Goal: Task Accomplishment & Management: Use online tool/utility

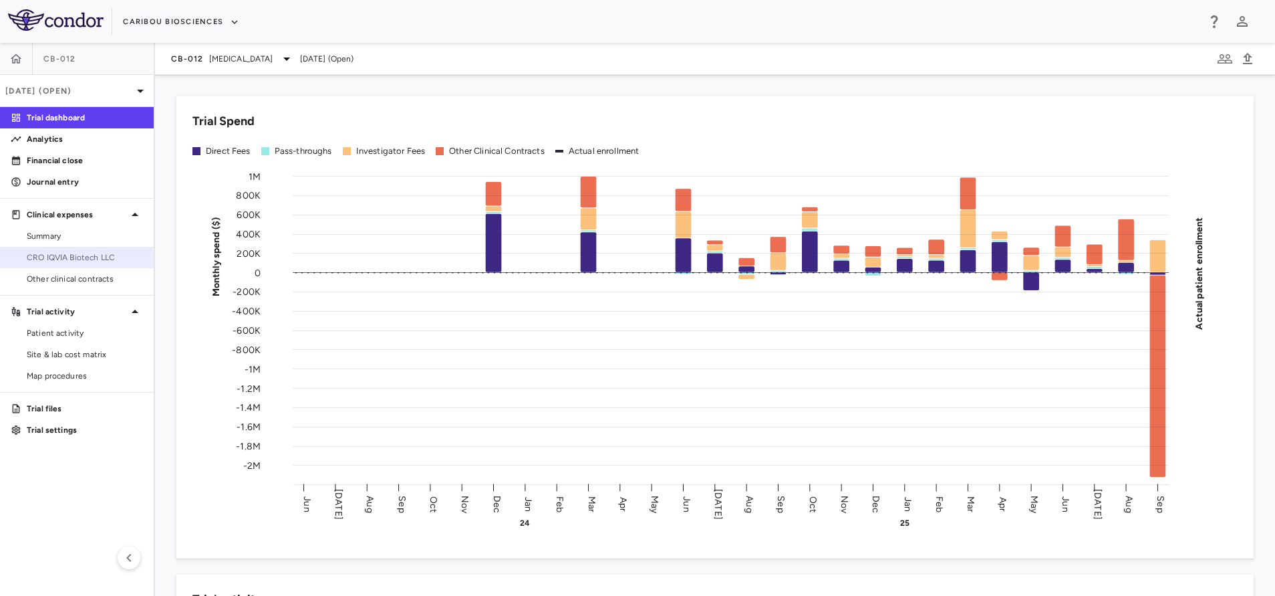
click at [80, 267] on link "CRO IQVIA Biotech LLC" at bounding box center [77, 257] width 154 height 20
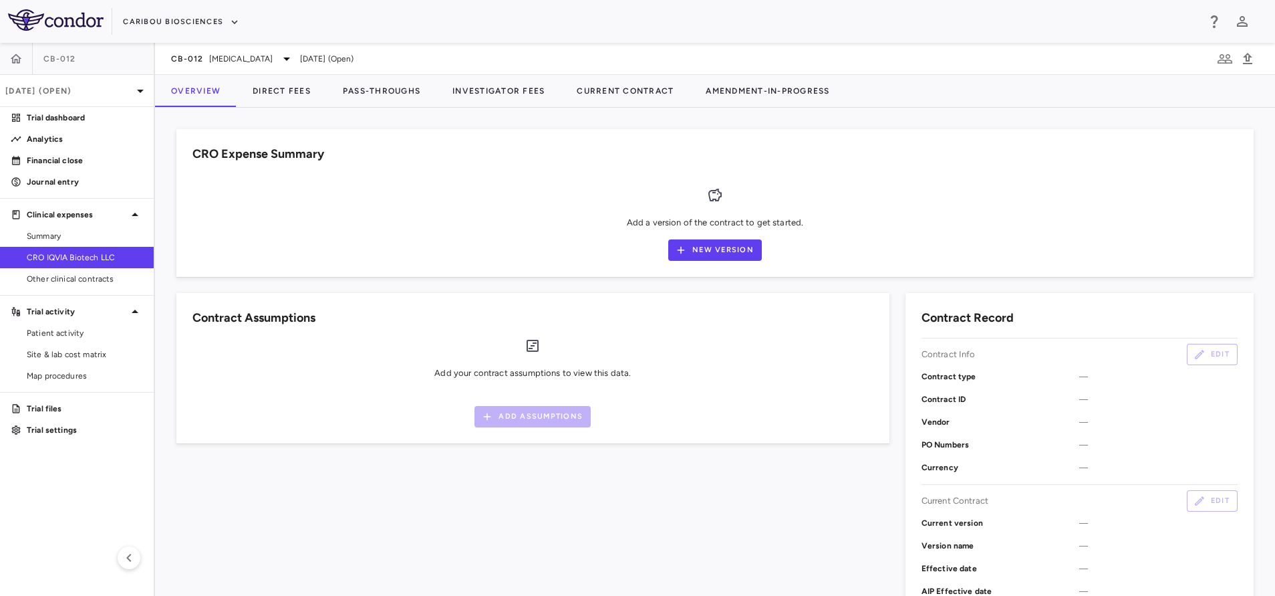
click at [249, 45] on div "CB-012 [MEDICAL_DATA] [DATE] (Open)" at bounding box center [715, 59] width 1120 height 32
click at [242, 59] on span "[MEDICAL_DATA]" at bounding box center [241, 59] width 64 height 12
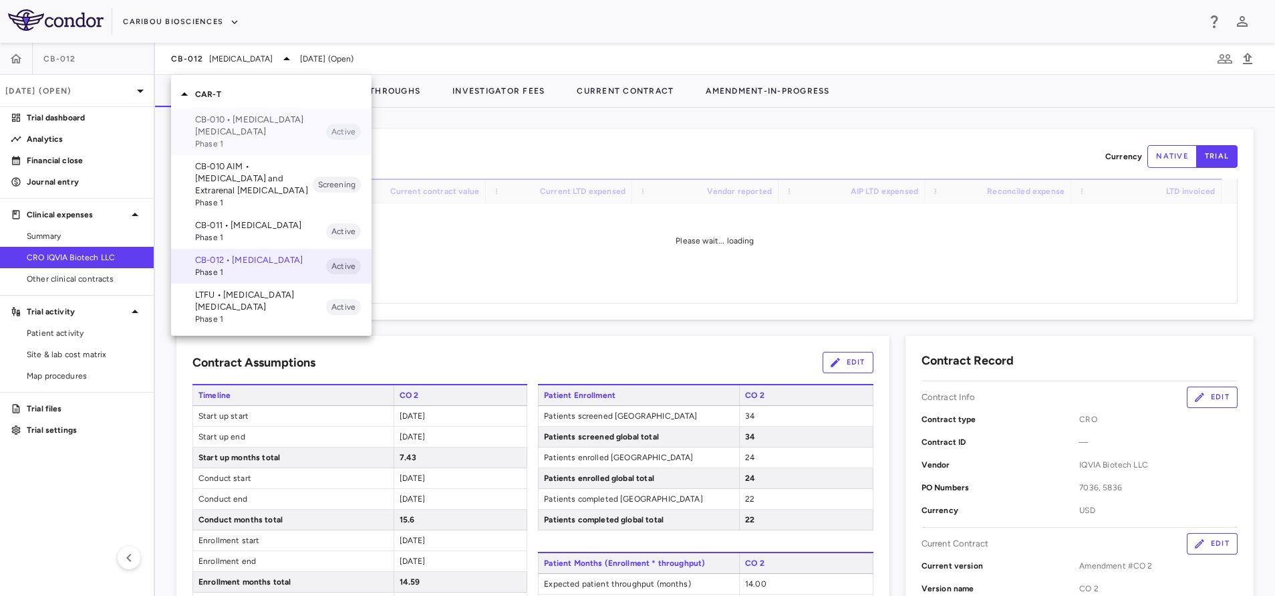
click at [244, 118] on p "CB-010 • [MEDICAL_DATA] [MEDICAL_DATA]" at bounding box center [260, 126] width 131 height 24
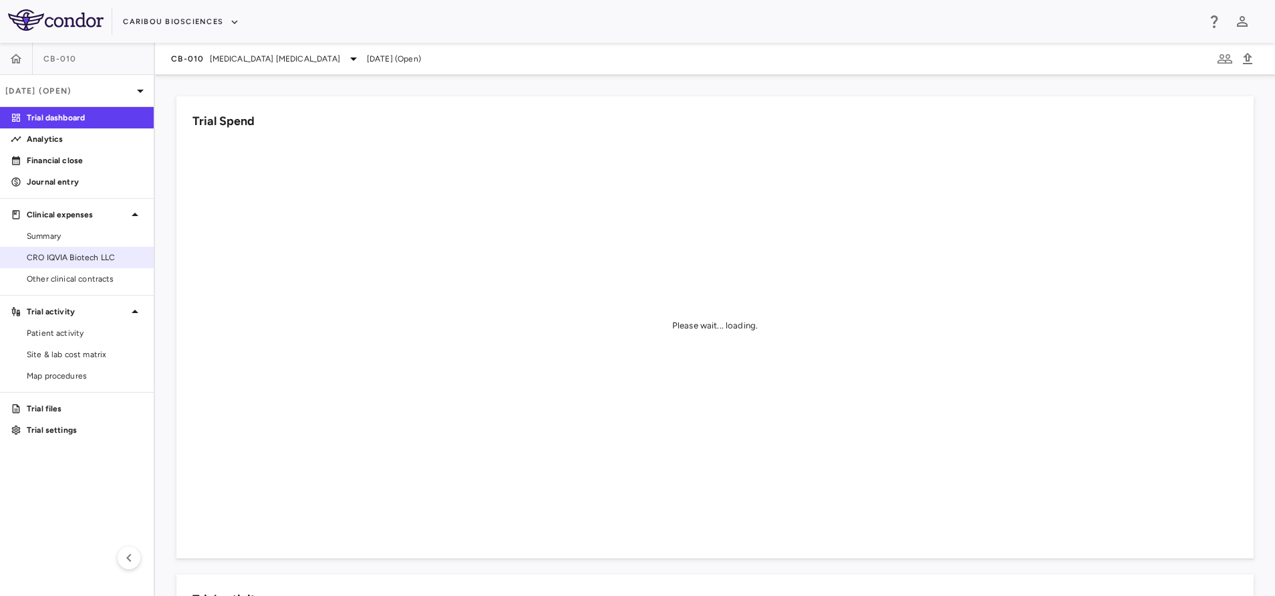
click at [50, 261] on span "CRO IQVIA Biotech LLC" at bounding box center [85, 257] width 116 height 12
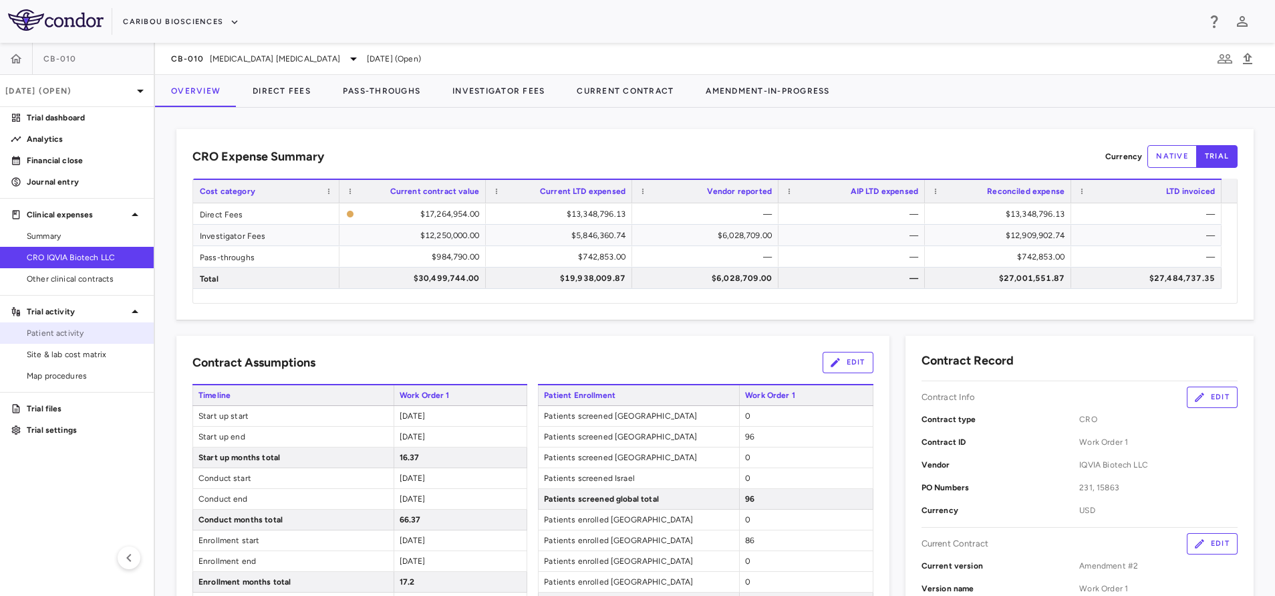
click at [57, 336] on span "Patient activity" at bounding box center [85, 333] width 116 height 12
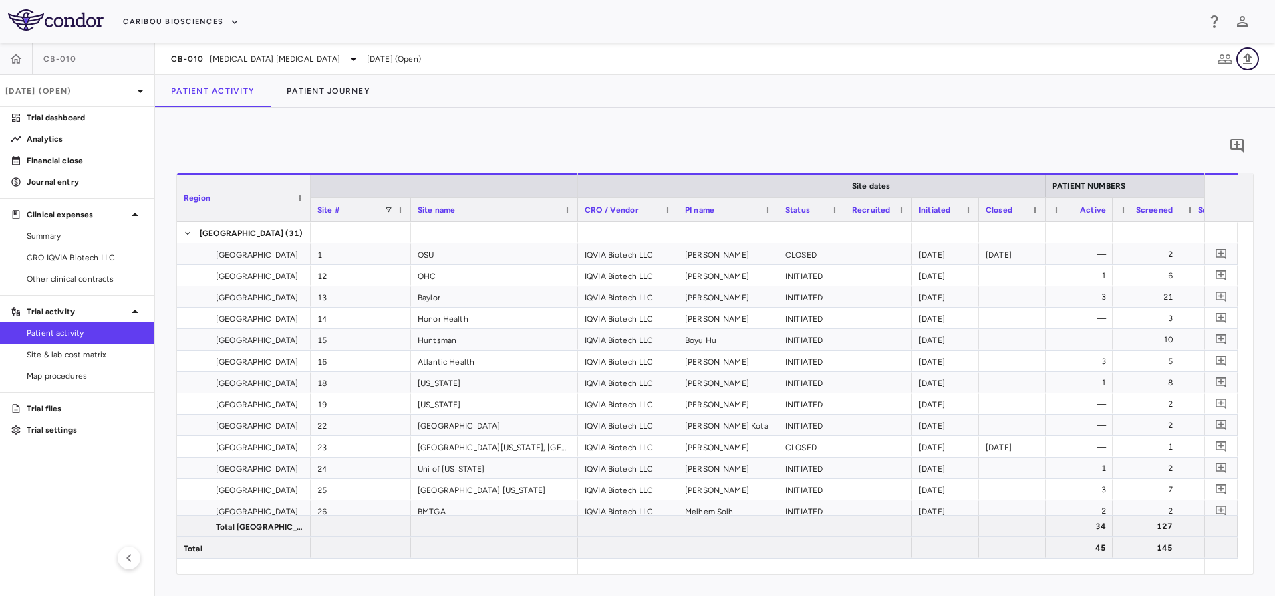
click at [1249, 53] on icon "button" at bounding box center [1248, 59] width 16 height 16
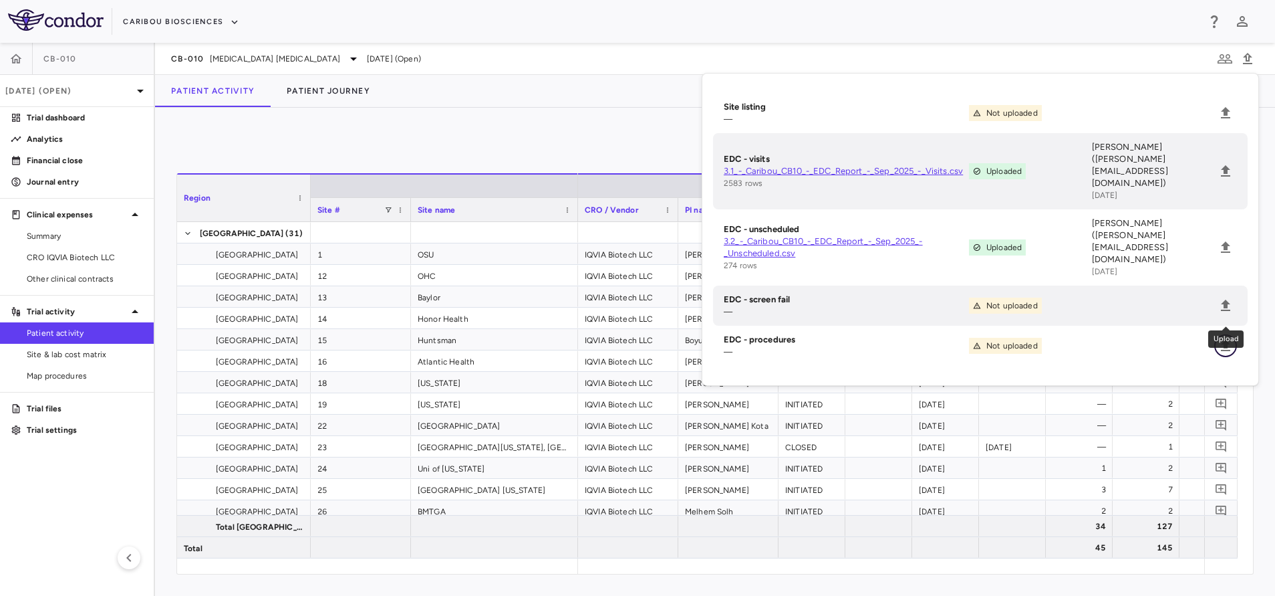
click at [1220, 338] on icon "Upload" at bounding box center [1226, 346] width 16 height 16
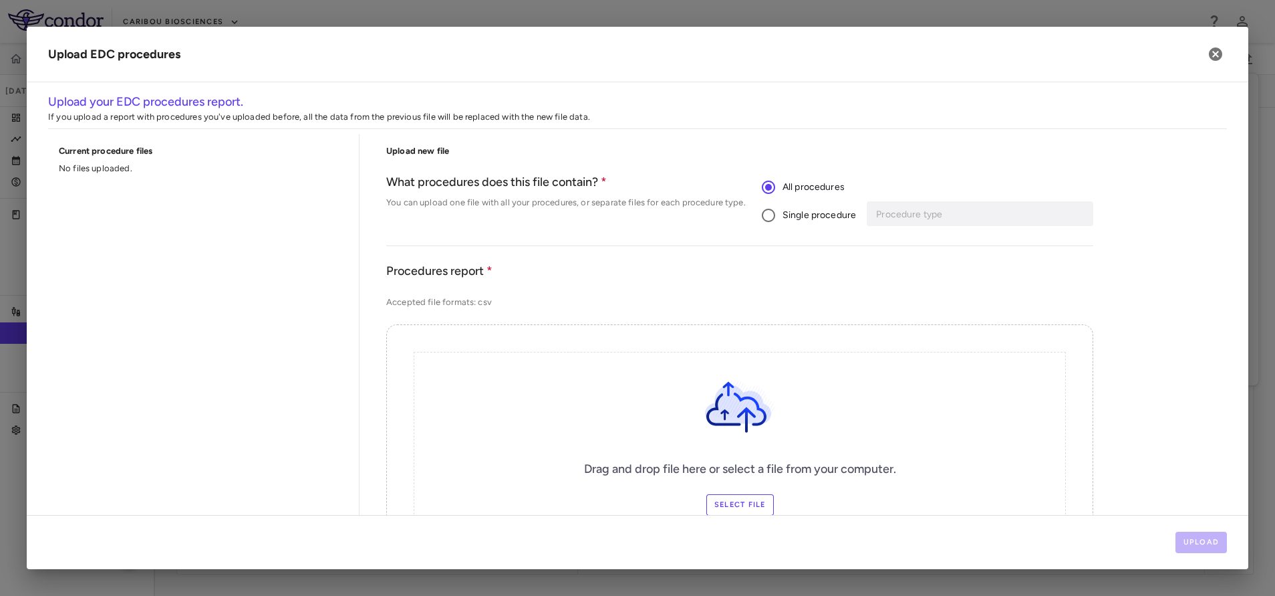
scroll to position [100, 0]
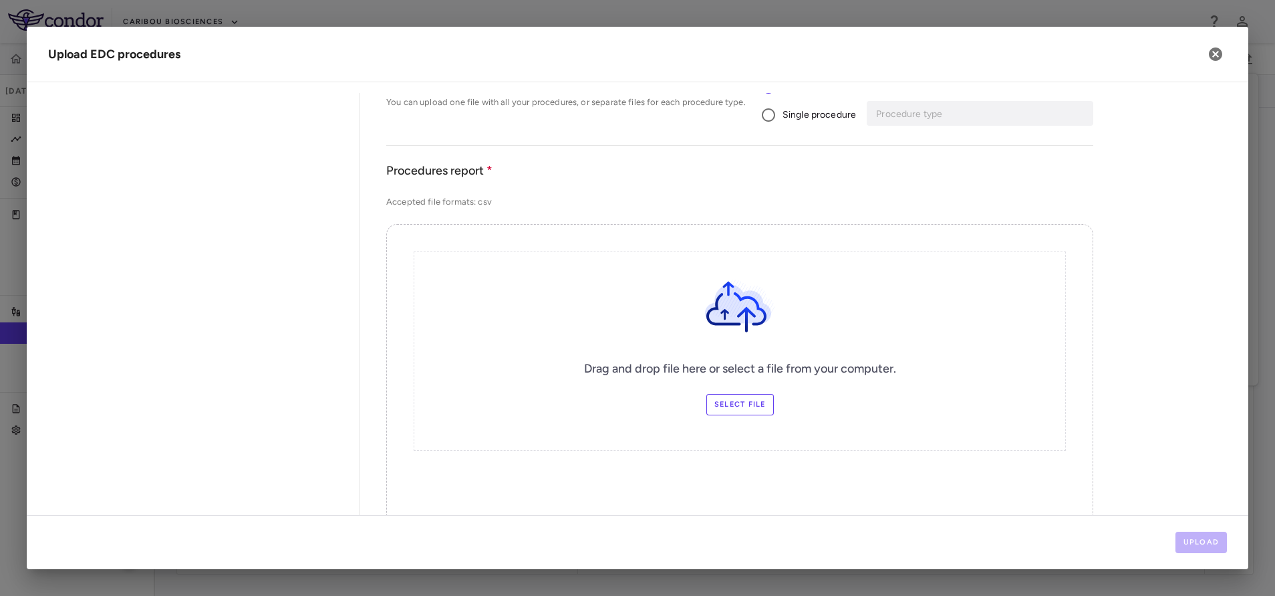
click at [735, 401] on label "Select file" at bounding box center [741, 404] width 68 height 21
click at [0, 0] on input "Select file" at bounding box center [0, 0] width 0 height 0
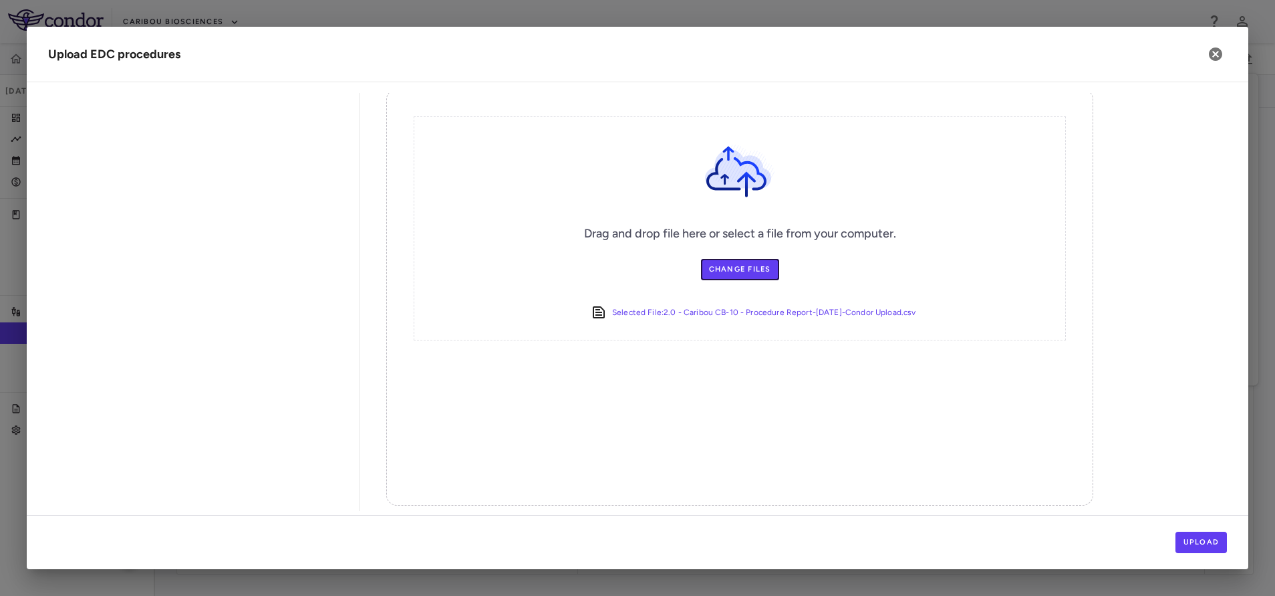
scroll to position [247, 0]
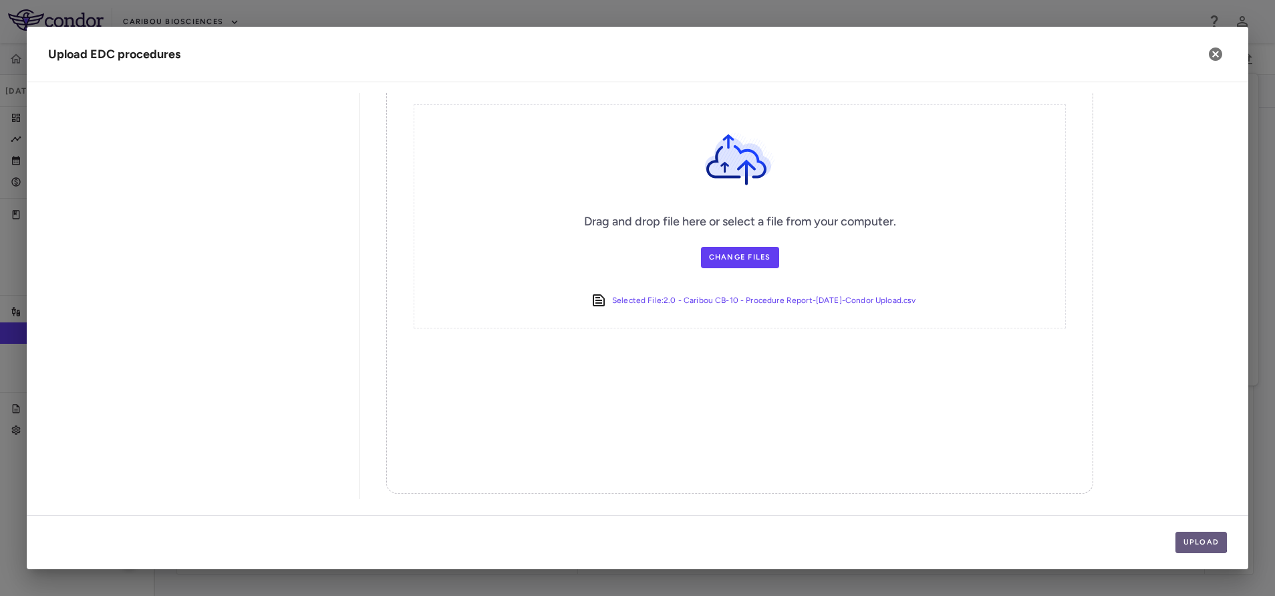
click at [1183, 541] on button "Upload" at bounding box center [1202, 541] width 52 height 21
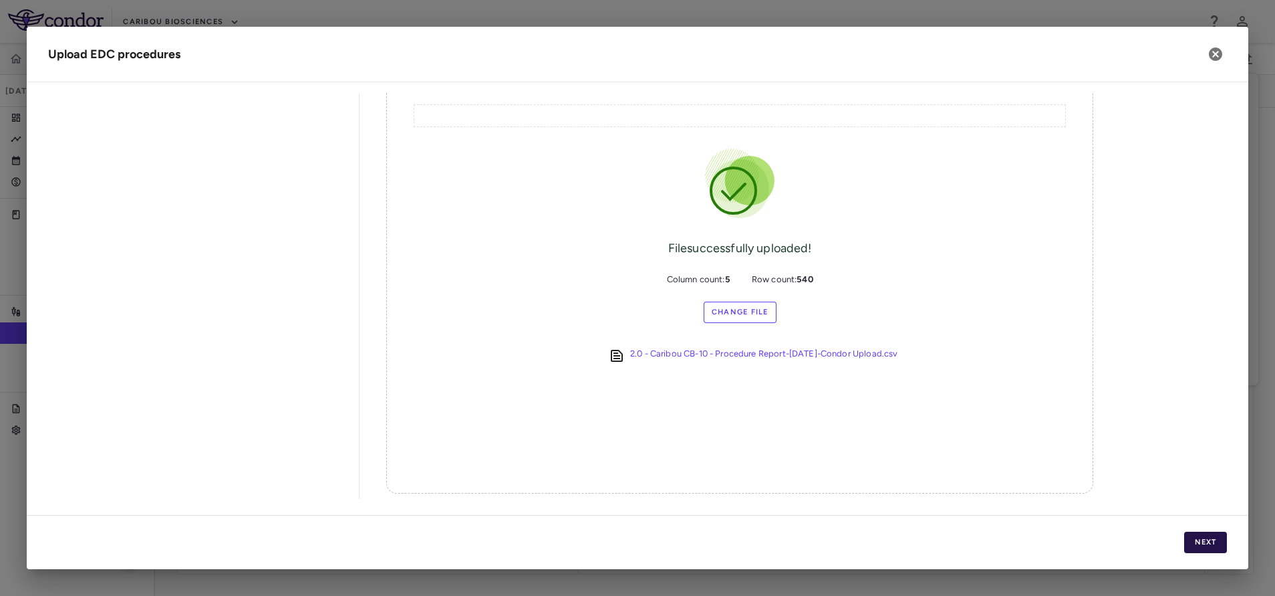
click at [1206, 537] on button "Next" at bounding box center [1205, 541] width 43 height 21
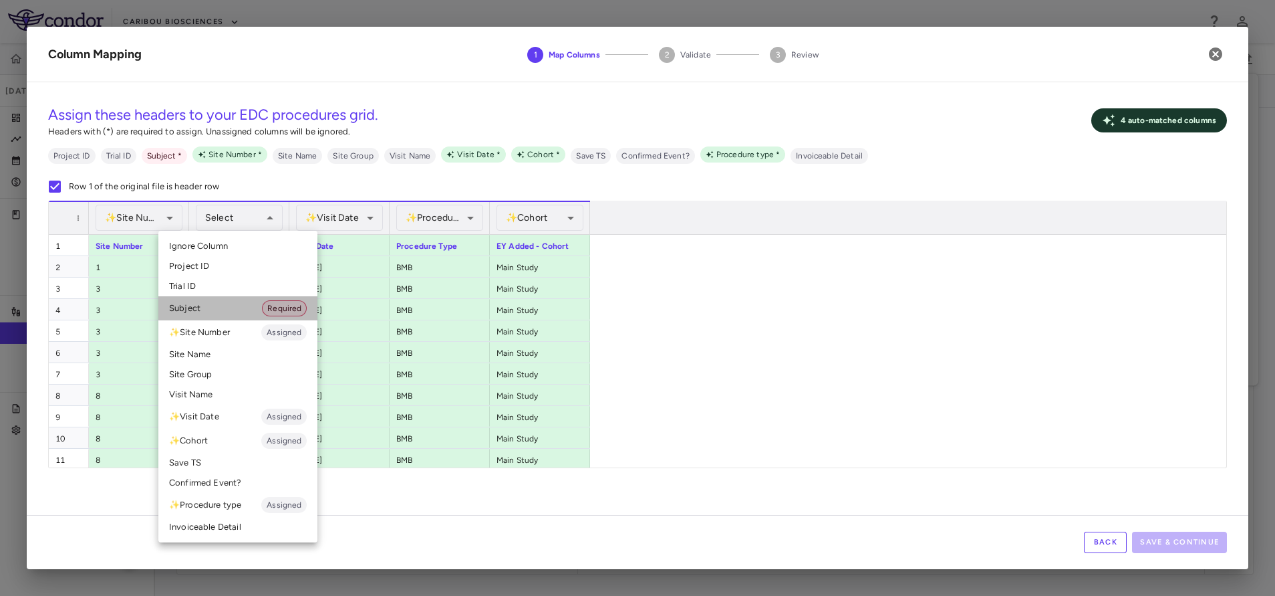
click at [217, 300] on li "Subject Required" at bounding box center [237, 308] width 159 height 24
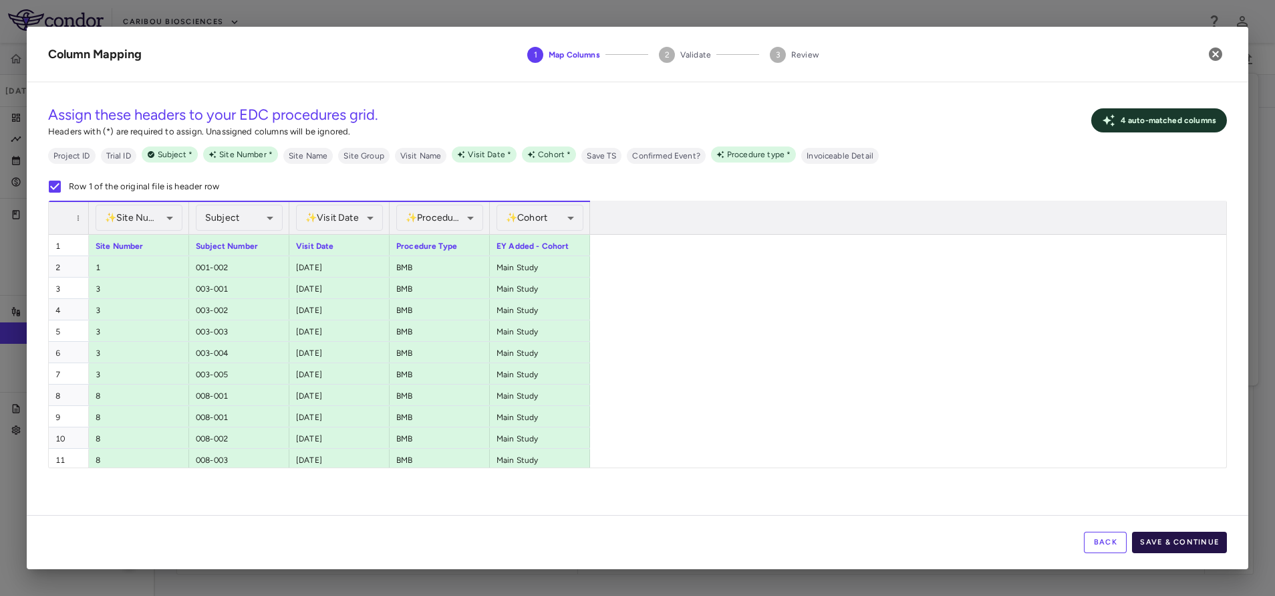
click at [1178, 535] on button "Save & Continue" at bounding box center [1179, 541] width 95 height 21
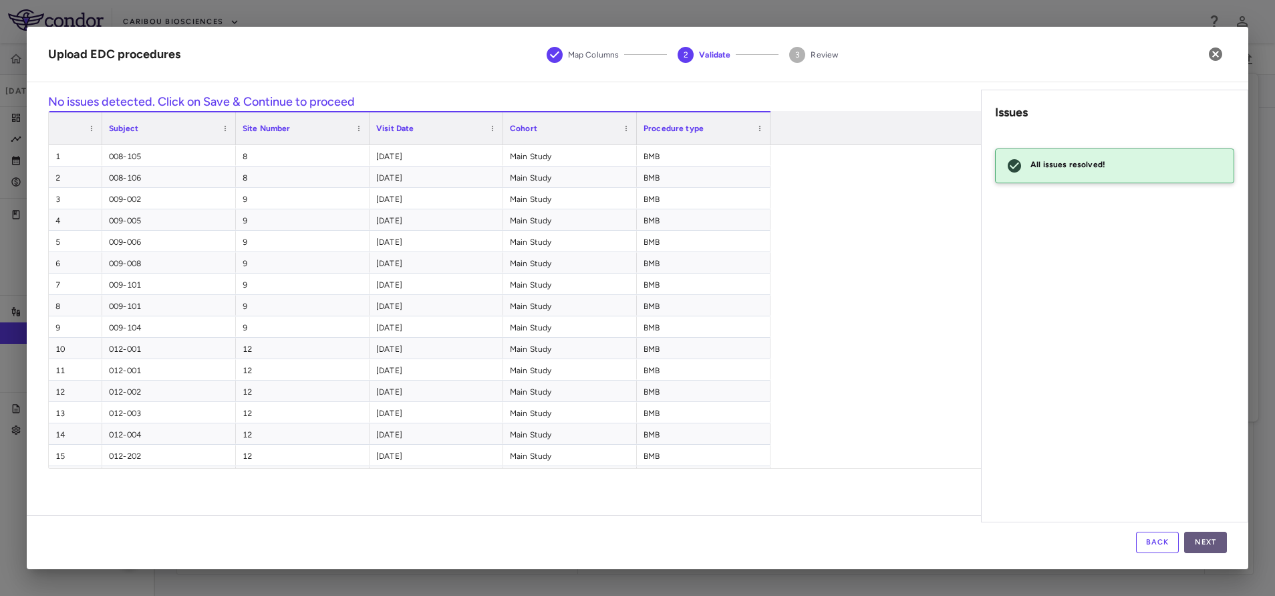
click at [1210, 547] on button "Next" at bounding box center [1205, 541] width 43 height 21
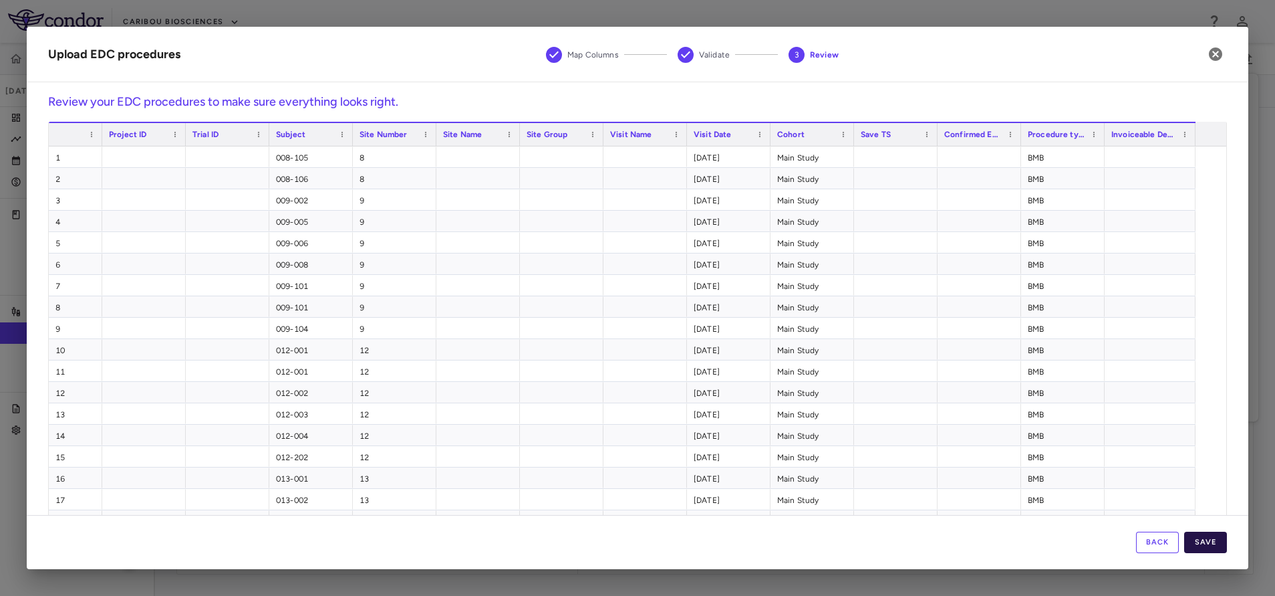
click at [1210, 545] on button "Save" at bounding box center [1205, 541] width 43 height 21
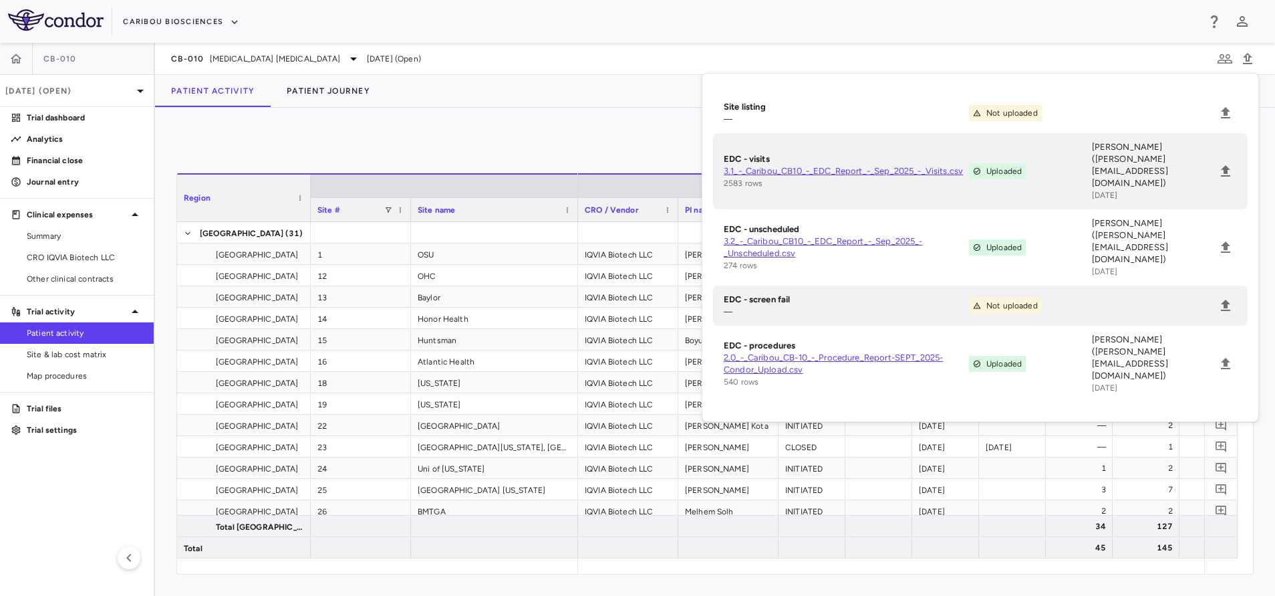
click at [519, 145] on div "0" at bounding box center [714, 145] width 1077 height 33
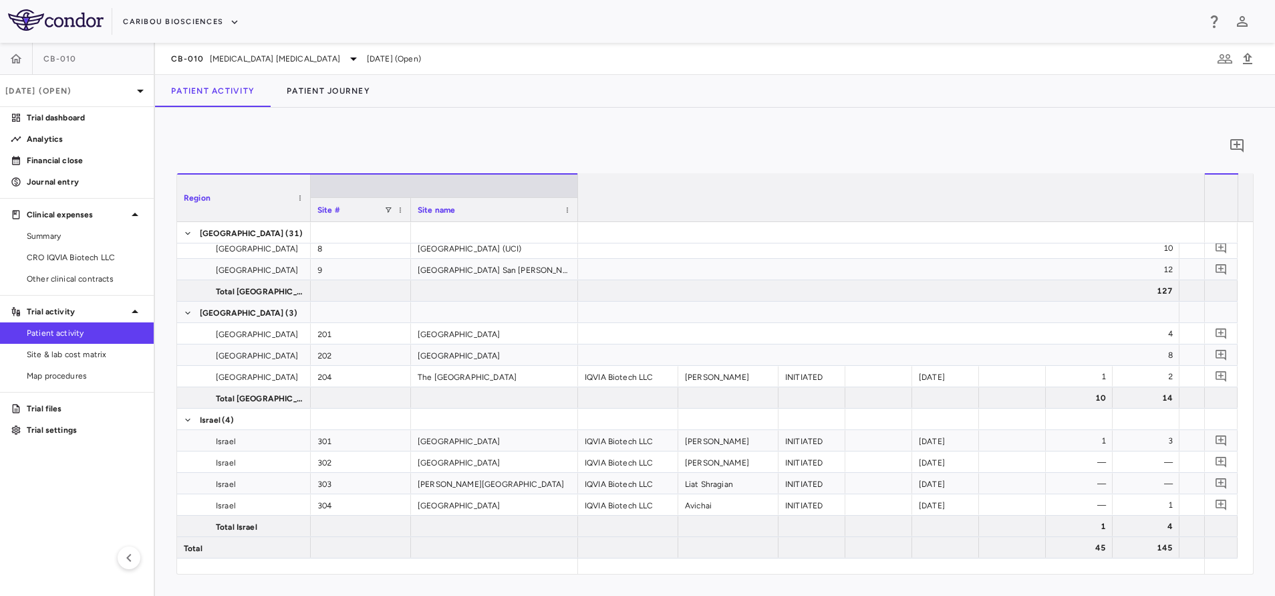
scroll to position [0, 3852]
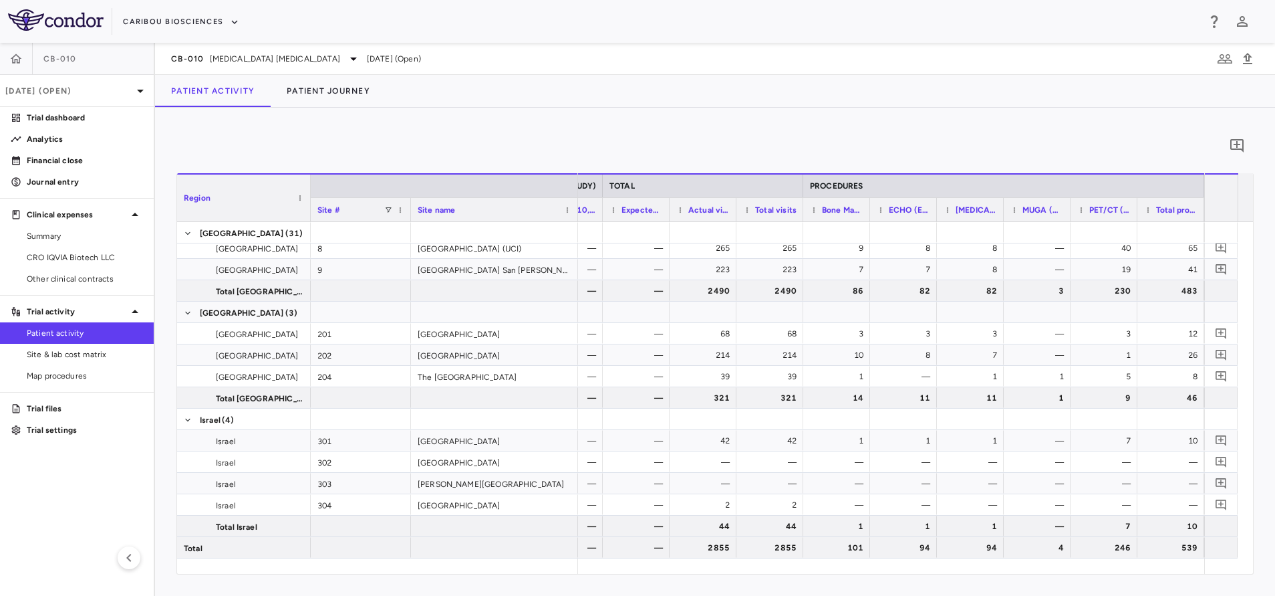
click at [509, 136] on div "0" at bounding box center [714, 145] width 1077 height 33
